Goal: Task Accomplishment & Management: Manage account settings

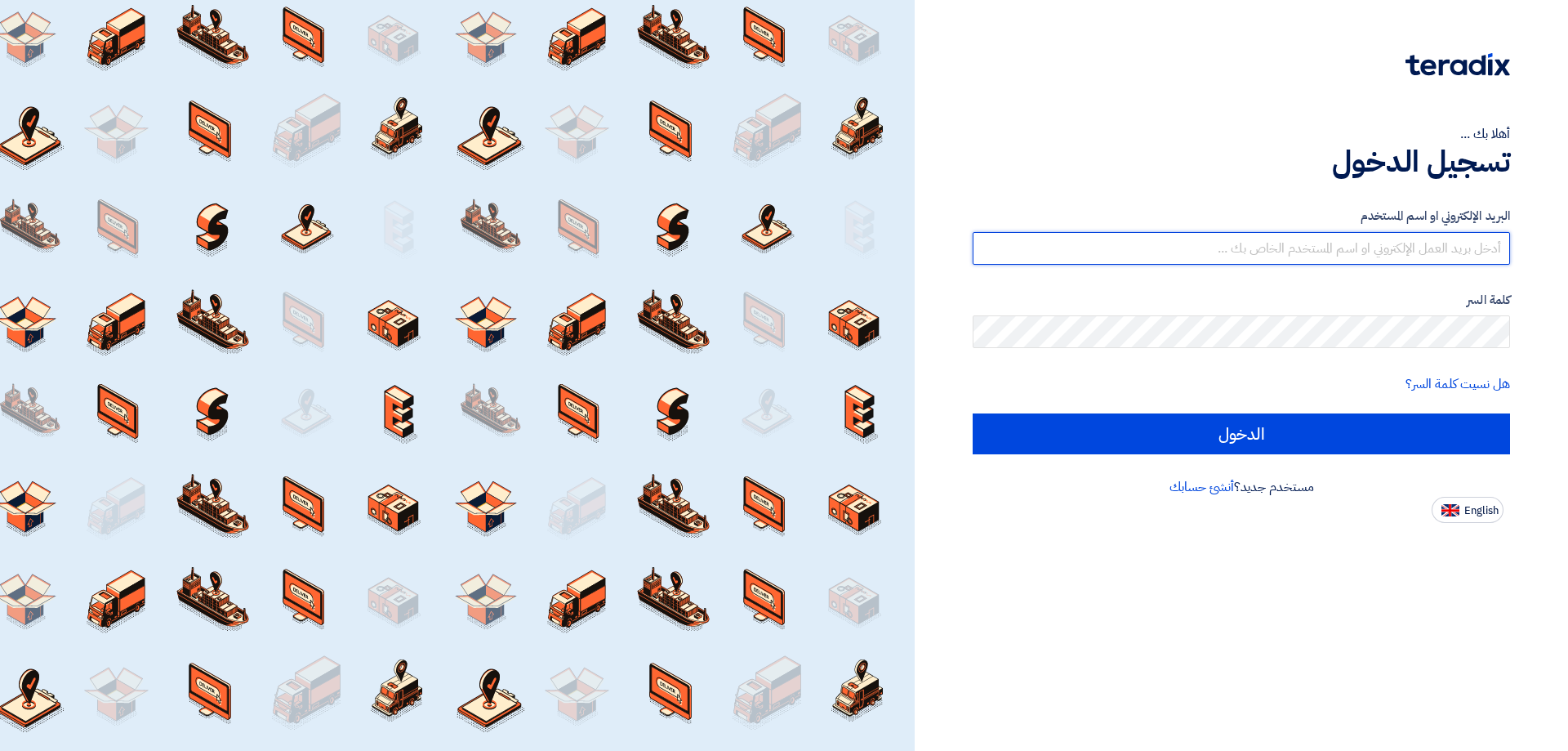
drag, startPoint x: 0, startPoint y: 0, endPoint x: 1328, endPoint y: 251, distance: 1351.5
click at [1328, 251] on input "text" at bounding box center [1241, 248] width 538 height 33
type input "[EMAIL_ADDRESS][DOMAIN_NAME]"
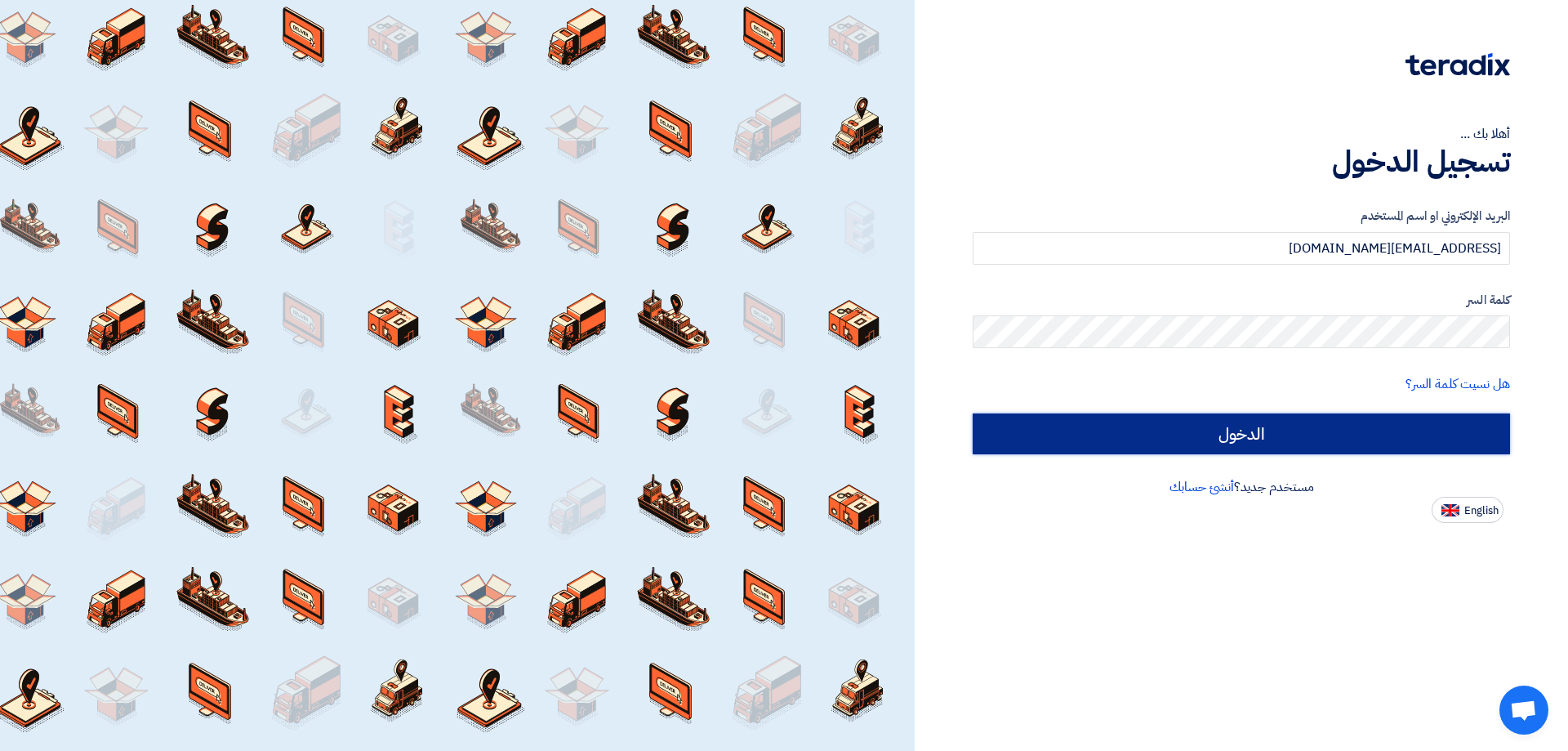
click at [1271, 429] on input "الدخول" at bounding box center [1241, 433] width 538 height 41
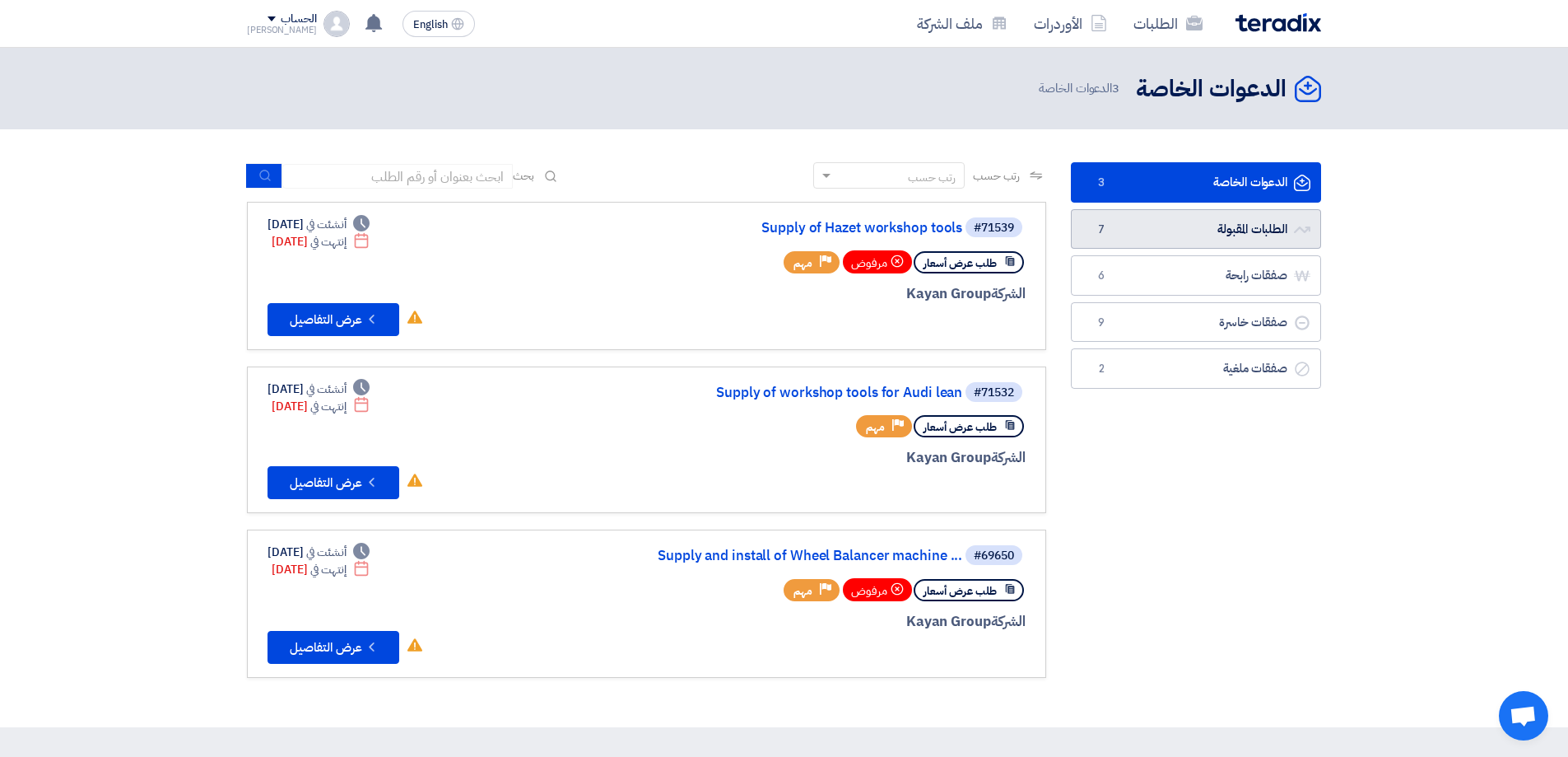
click at [1225, 236] on link "الطلبات المقبولة الطلبات المقبولة 7" at bounding box center [1195, 229] width 250 height 40
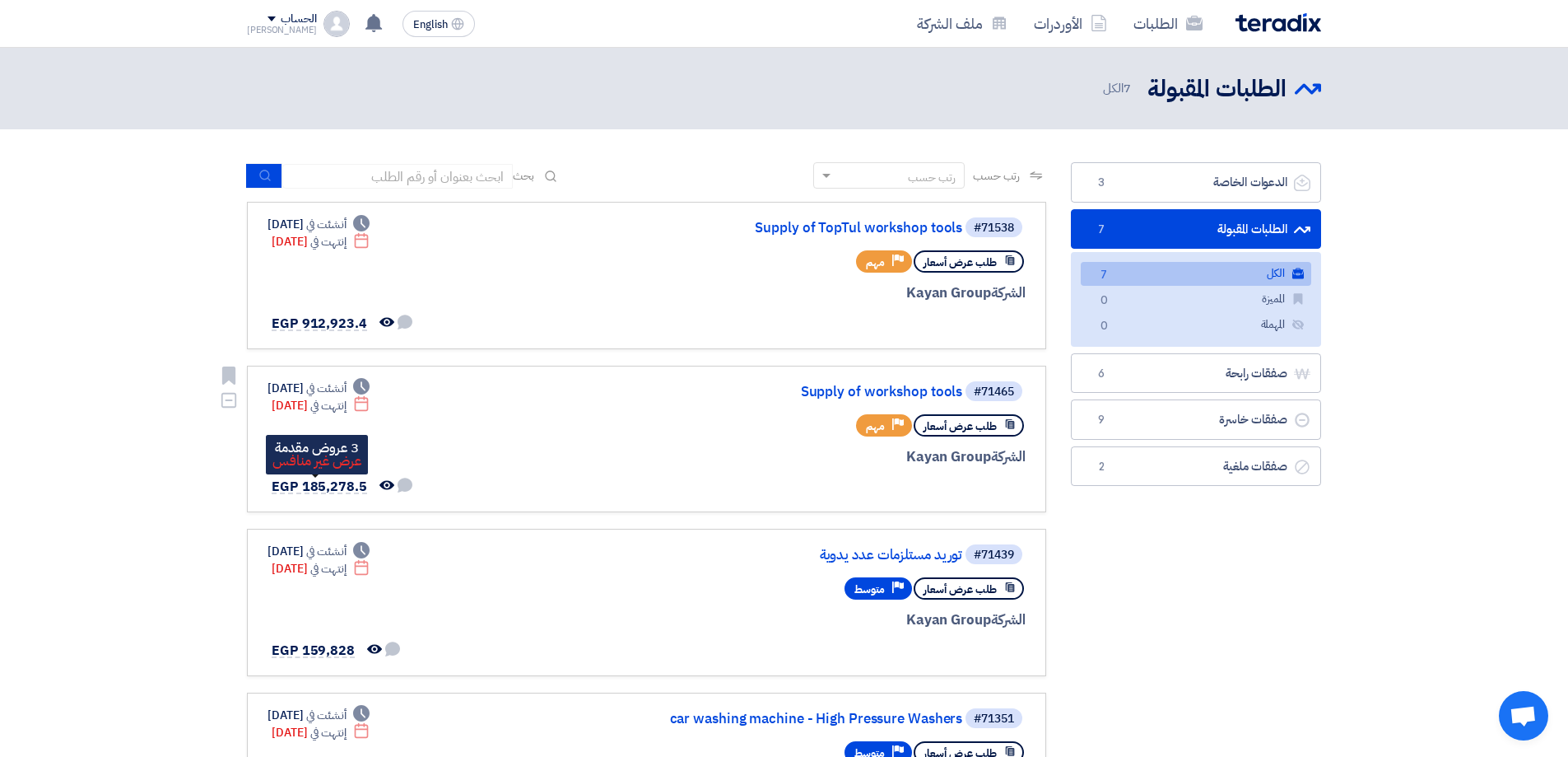
click at [317, 484] on span "EGP 185,278.5" at bounding box center [319, 486] width 96 height 20
click at [876, 395] on link "Supply of workshop tools" at bounding box center [798, 392] width 329 height 15
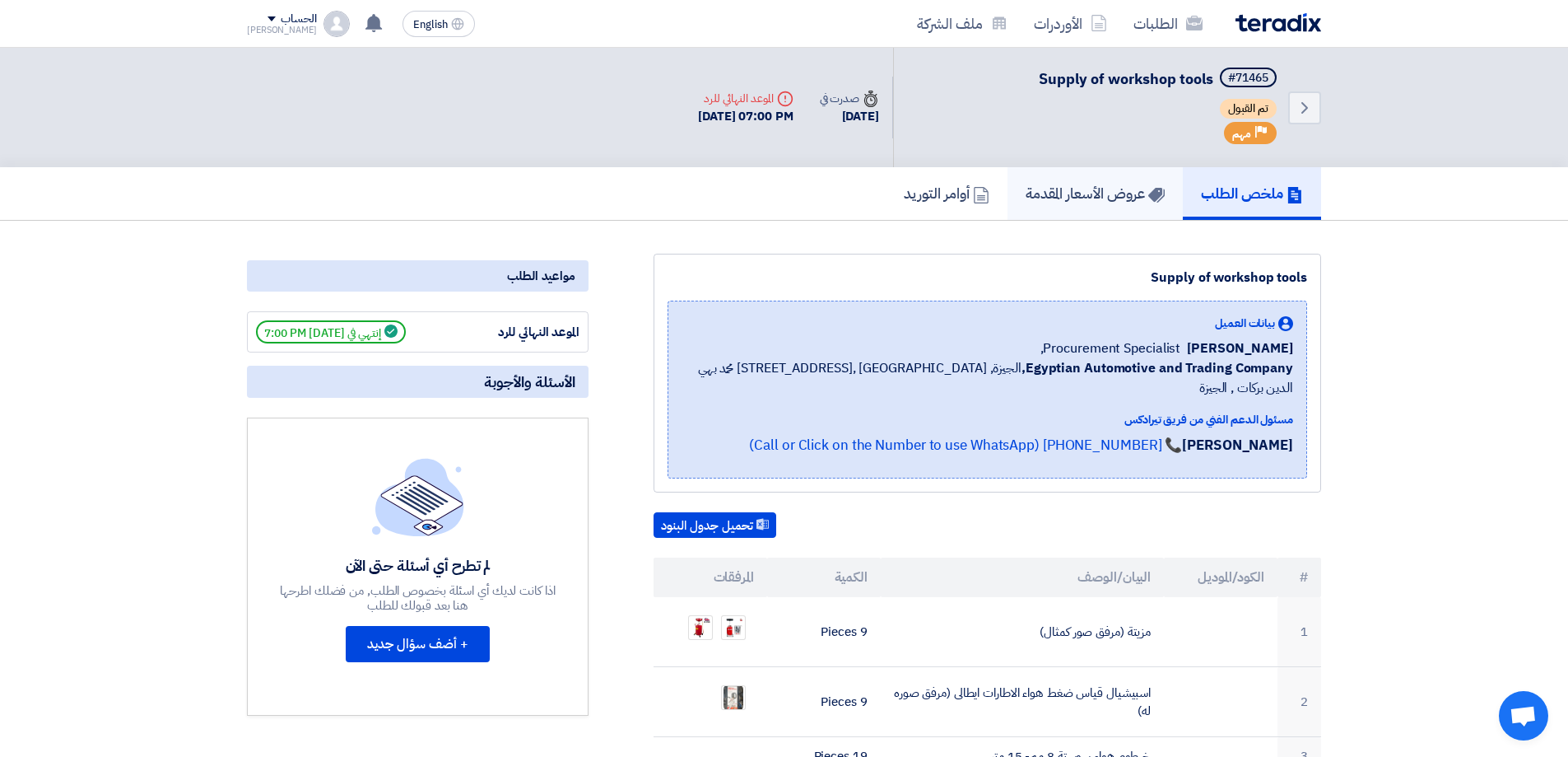
click at [1070, 185] on h5 "عروض الأسعار المقدمة" at bounding box center [1095, 193] width 139 height 19
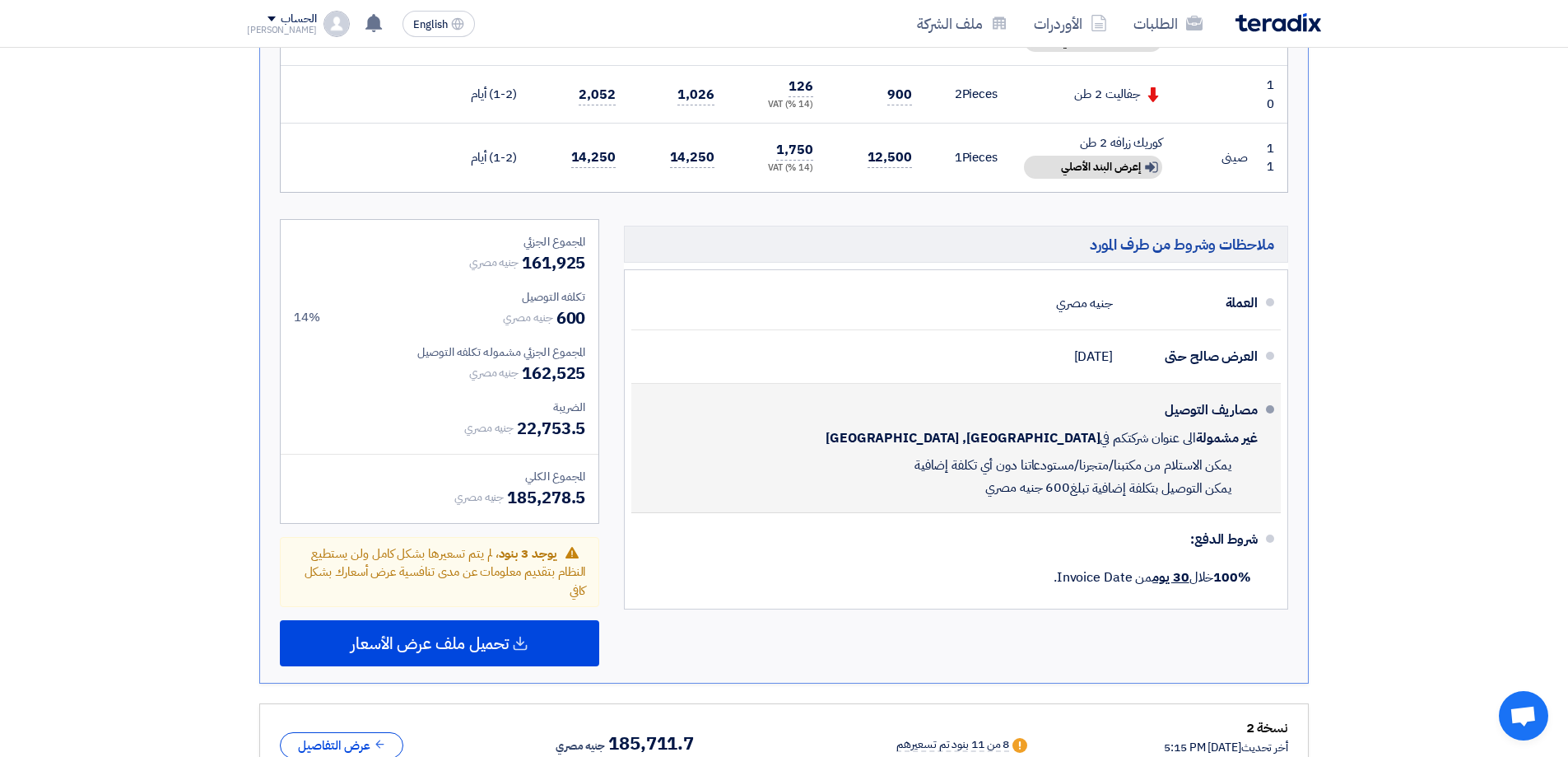
scroll to position [1235, 0]
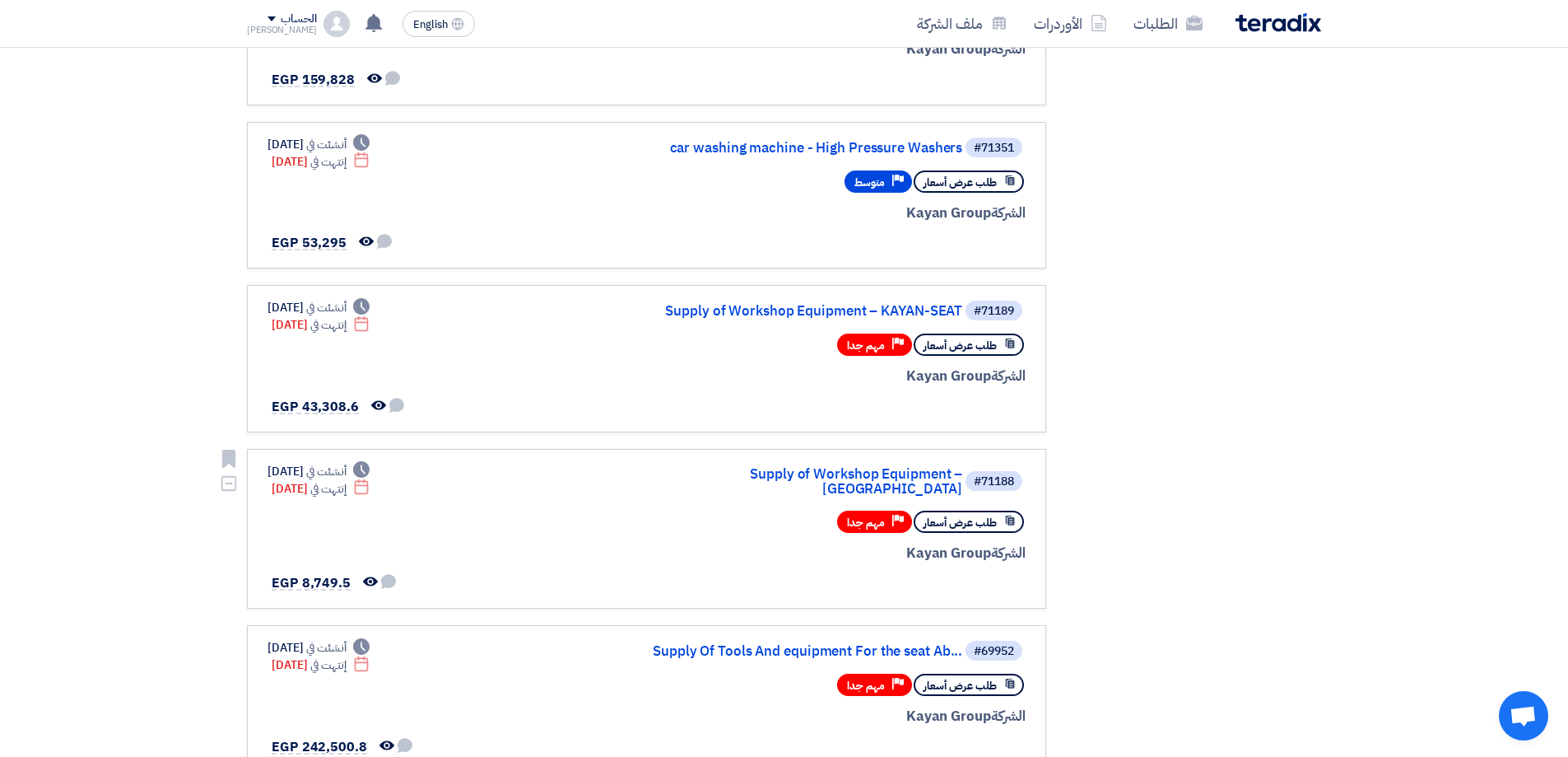
scroll to position [659, 0]
